Goal: Task Accomplishment & Management: Use online tool/utility

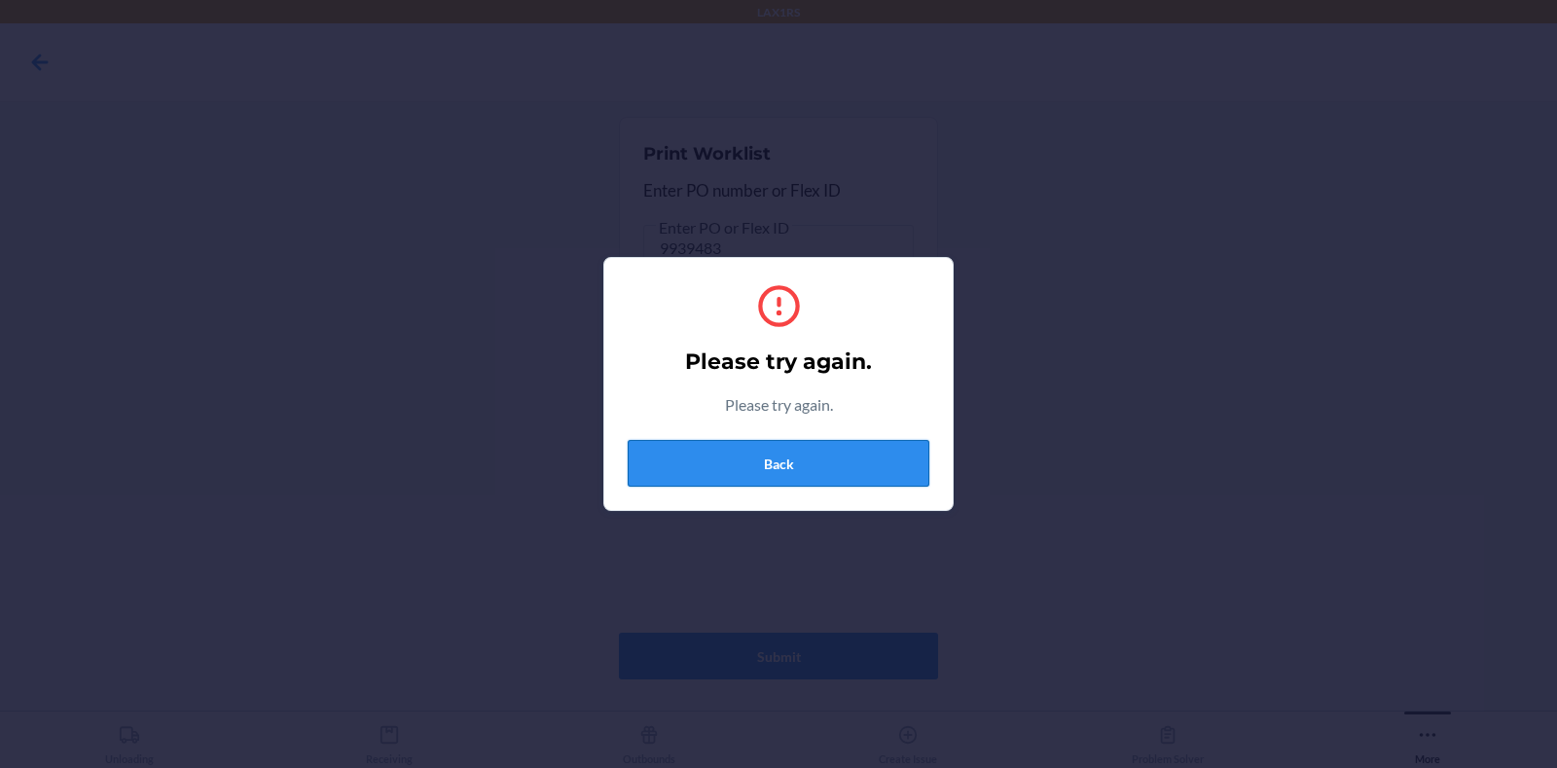
click at [803, 452] on button "Back" at bounding box center [778, 463] width 302 height 47
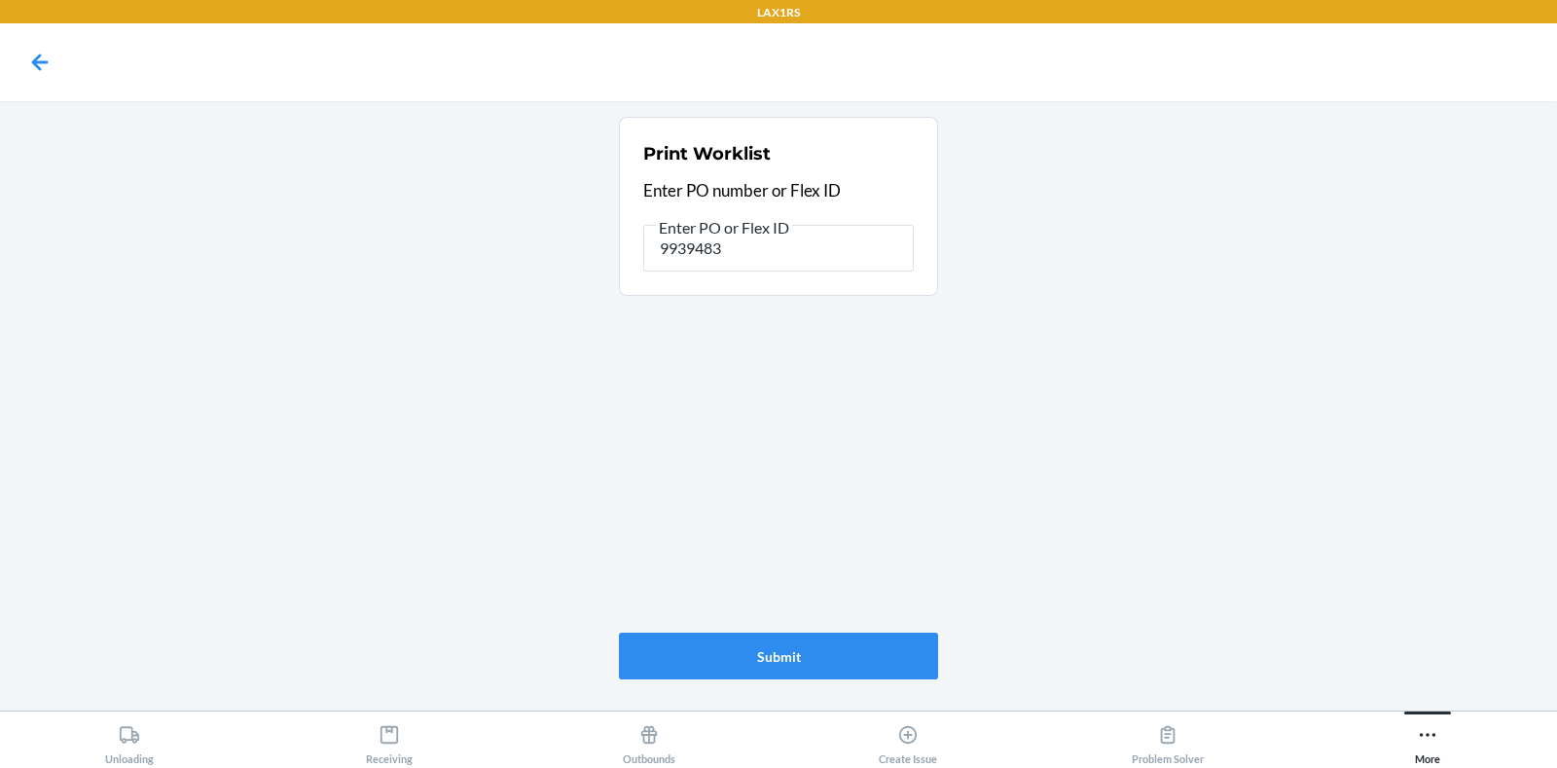
click at [1528, 253] on main "Print Worklist Enter PO number or Flex ID Enter PO or Flex ID 9939483 Submit" at bounding box center [778, 405] width 1557 height 609
click at [1424, 720] on div "More" at bounding box center [1427, 740] width 25 height 49
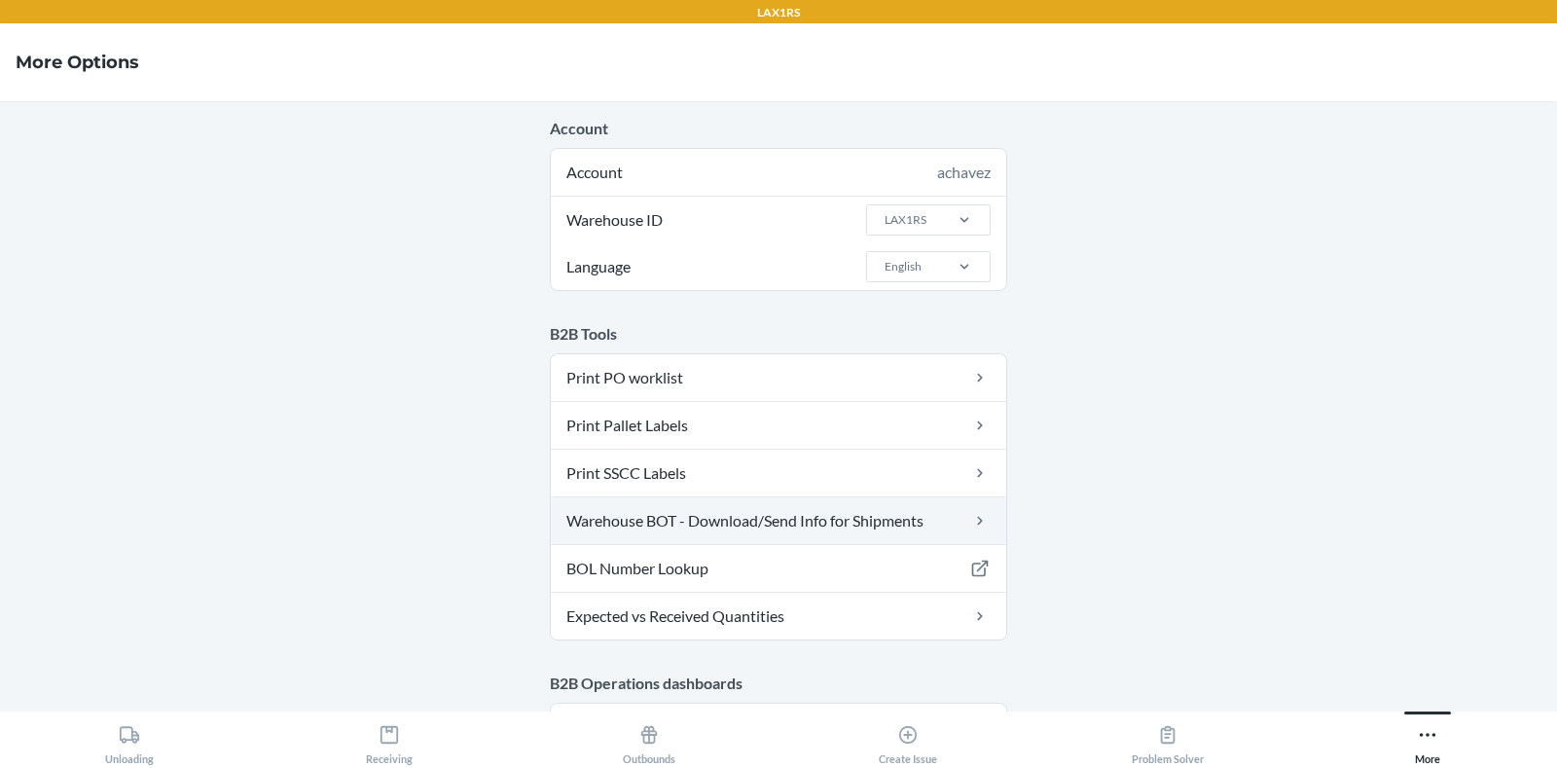
click at [687, 509] on link "Warehouse BOT - Download/Send Info for Shipments" at bounding box center [778, 520] width 455 height 47
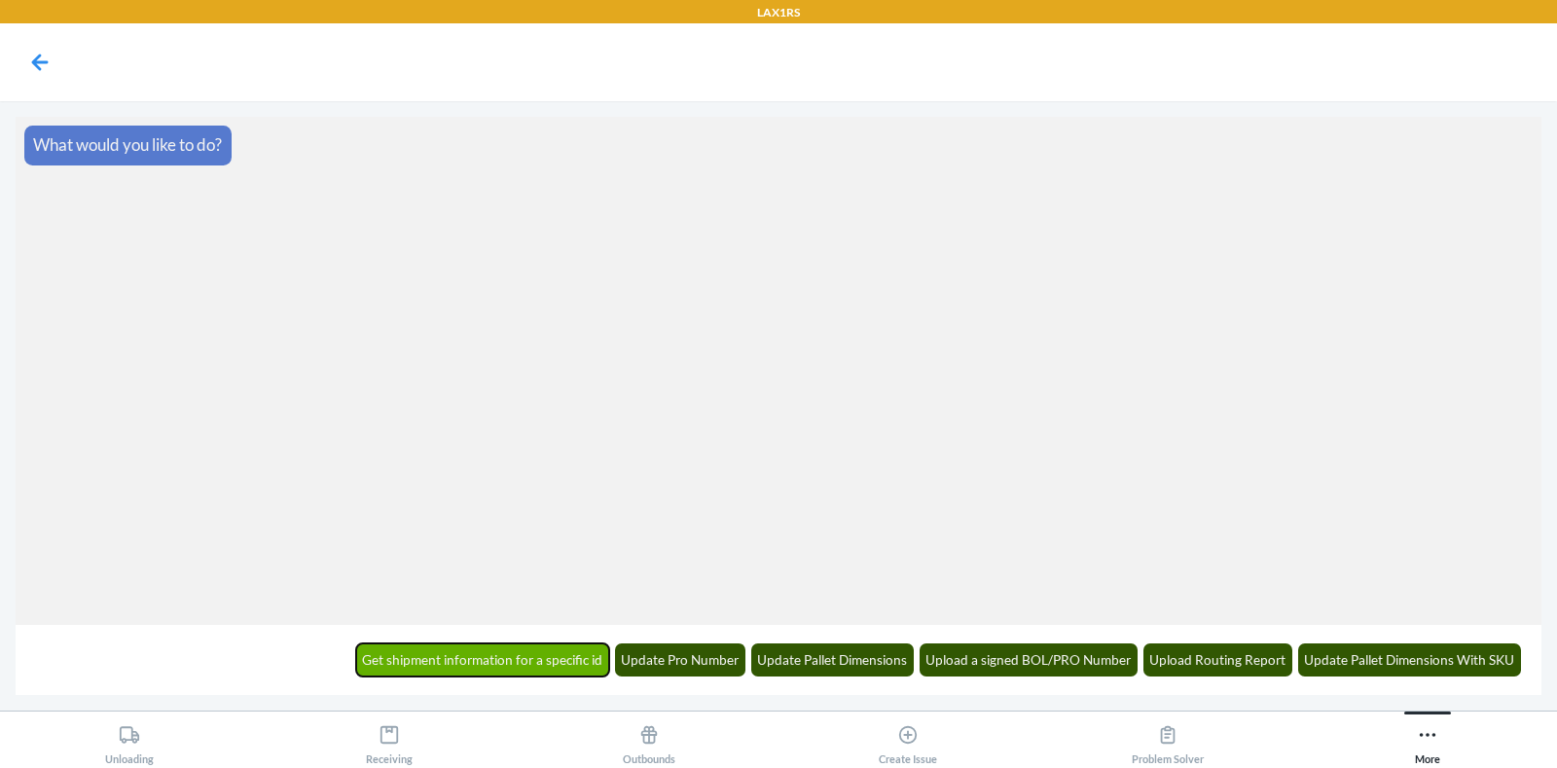
click at [496, 657] on button "Get shipment information for a specific id" at bounding box center [483, 659] width 254 height 33
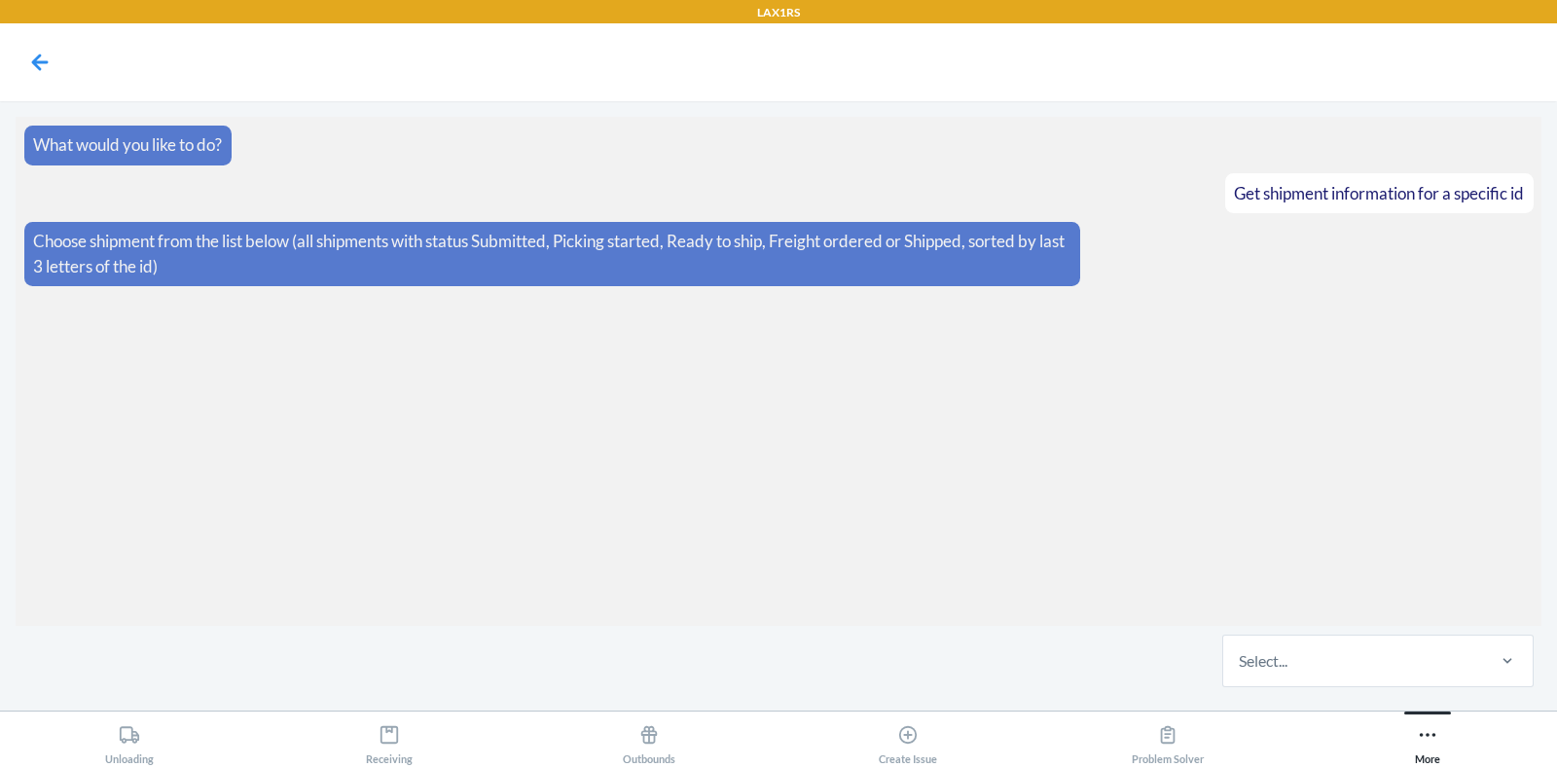
click at [1362, 662] on div "Select..." at bounding box center [1352, 660] width 259 height 51
click at [1240, 662] on input "Select..." at bounding box center [1239, 660] width 2 height 23
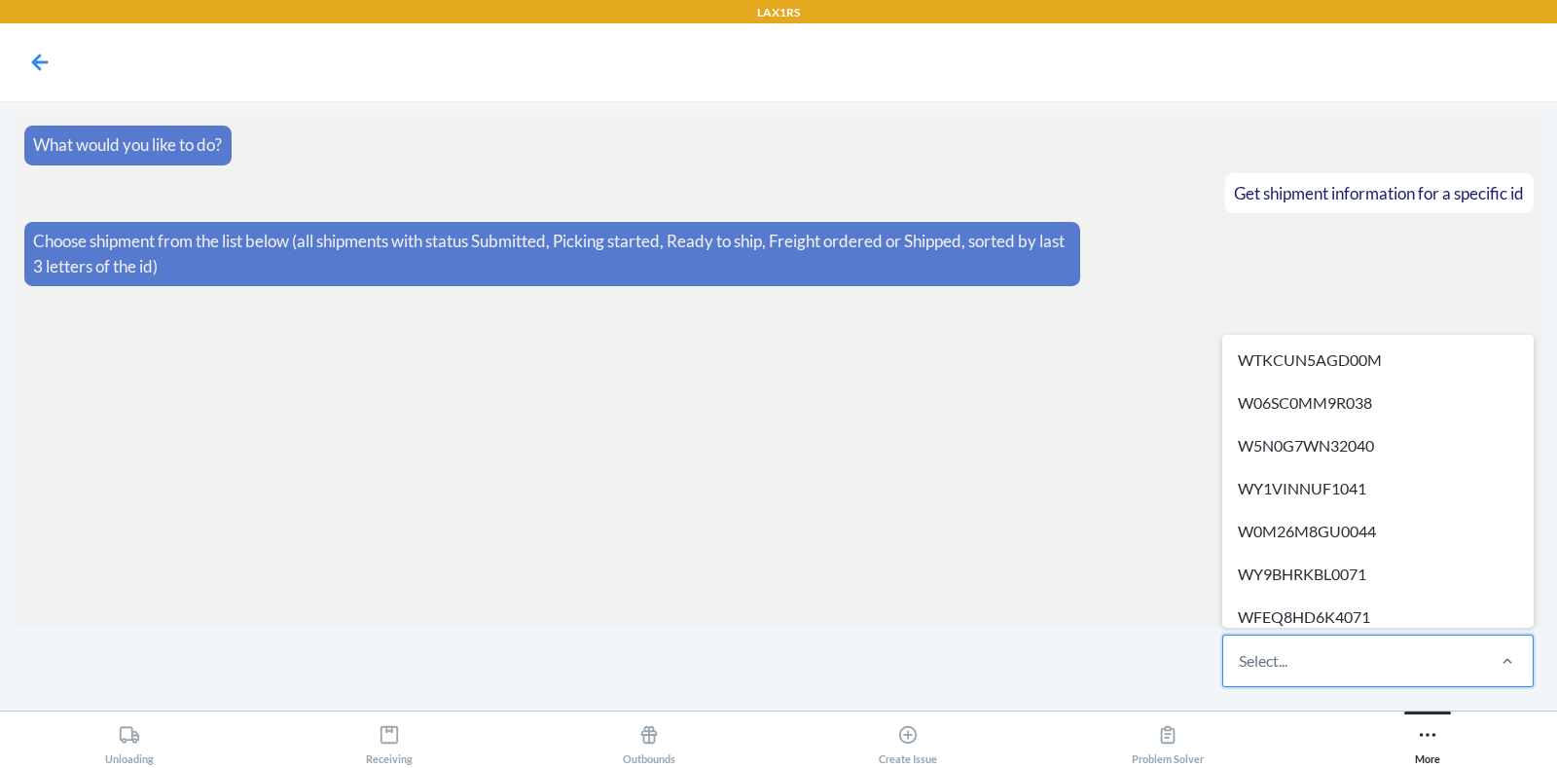
paste input "WH4D15QFM8Q5B"
type input "W"
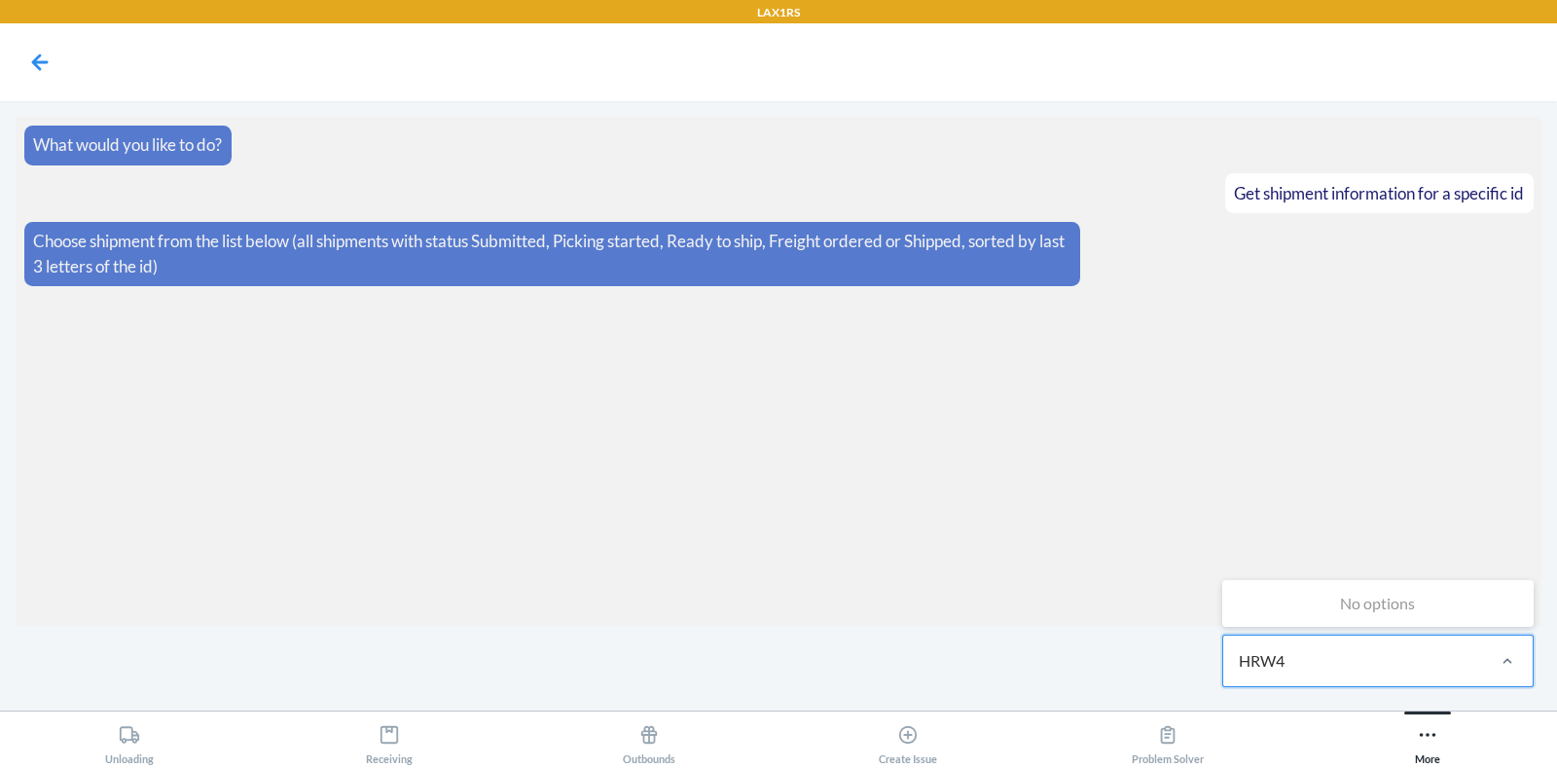
type input "HRW4"
